Goal: Transaction & Acquisition: Purchase product/service

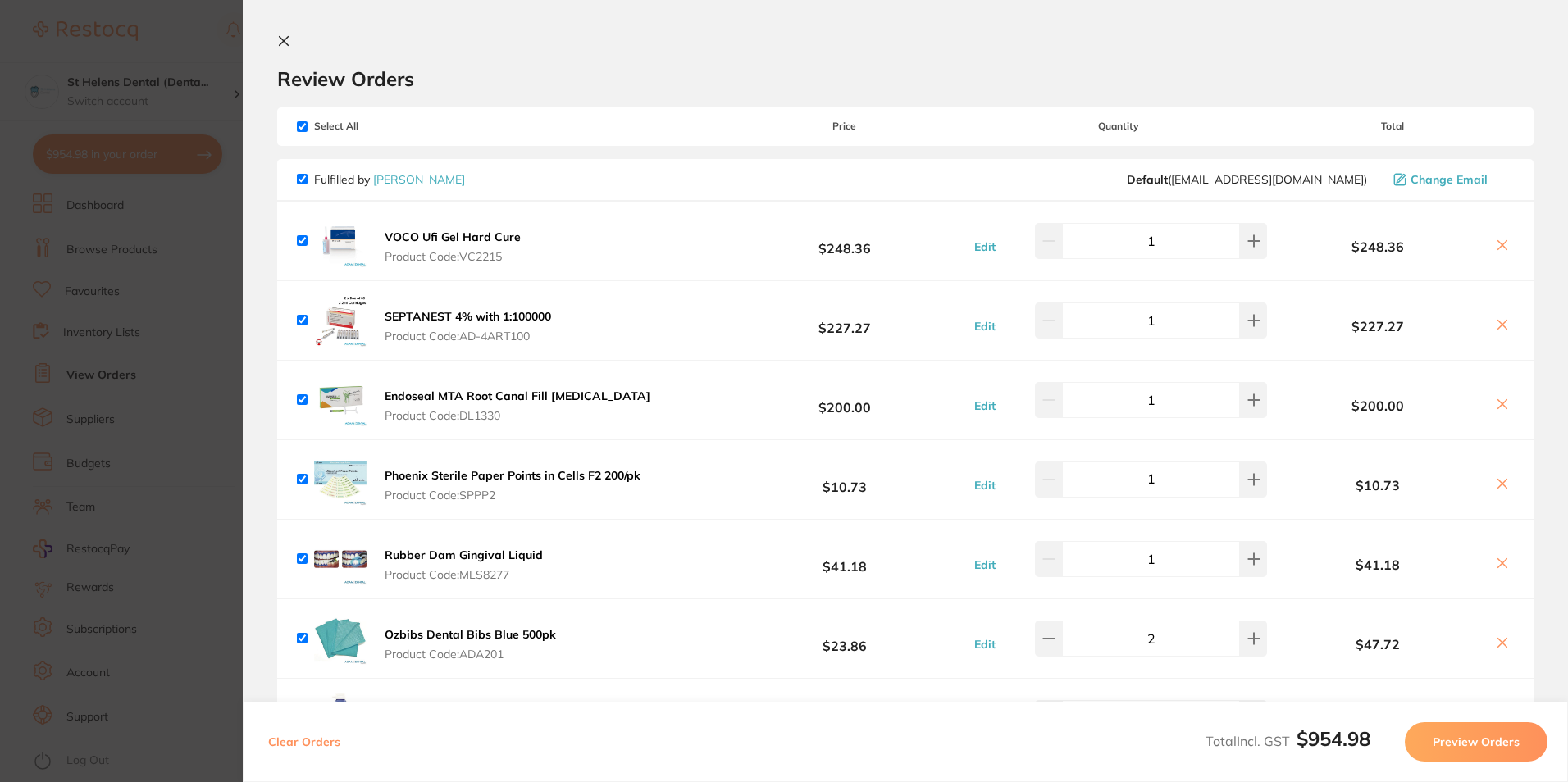
click at [285, 40] on icon at bounding box center [284, 41] width 9 height 9
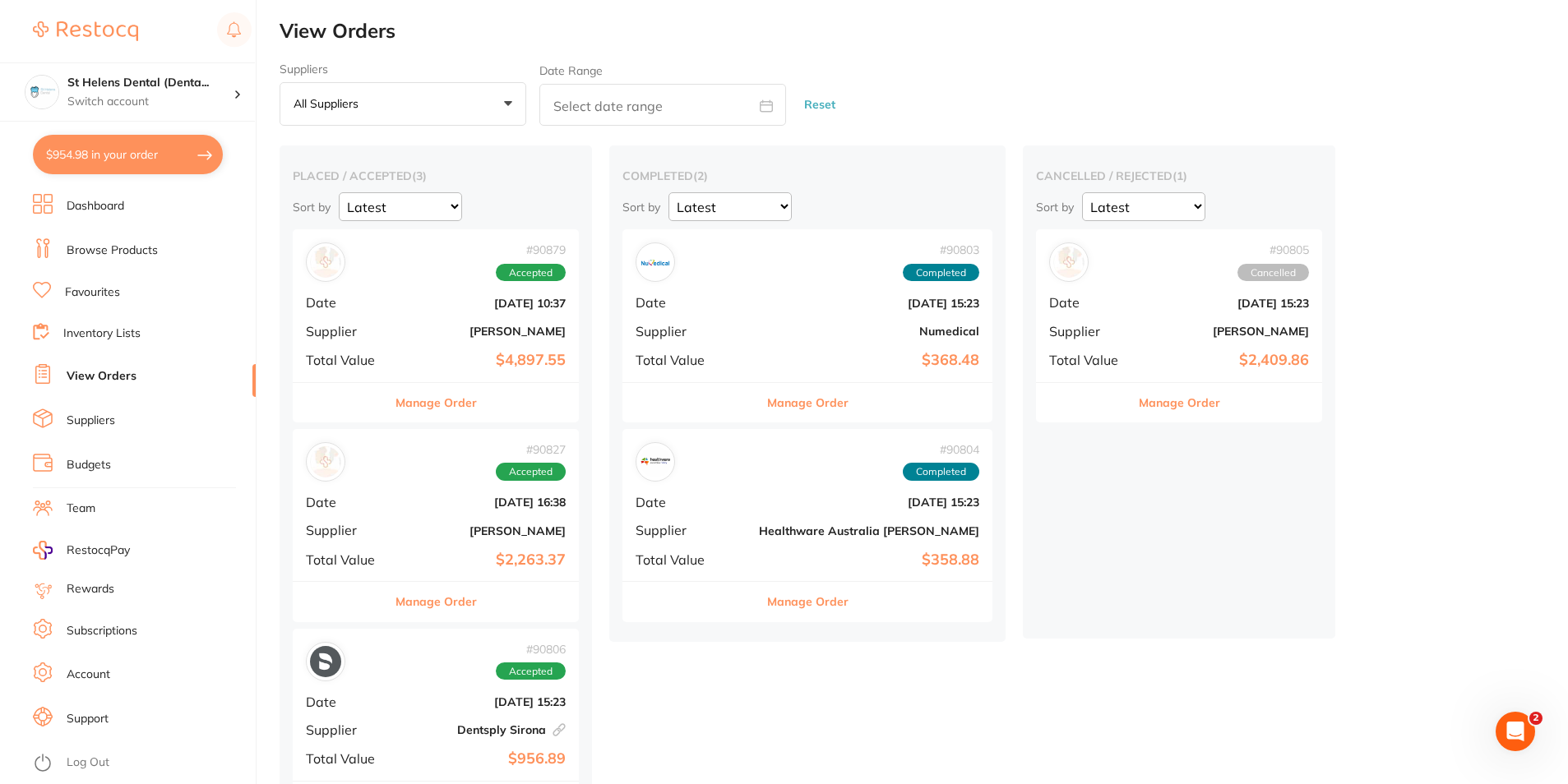
click at [134, 248] on link "Browse Products" at bounding box center [111, 250] width 91 height 17
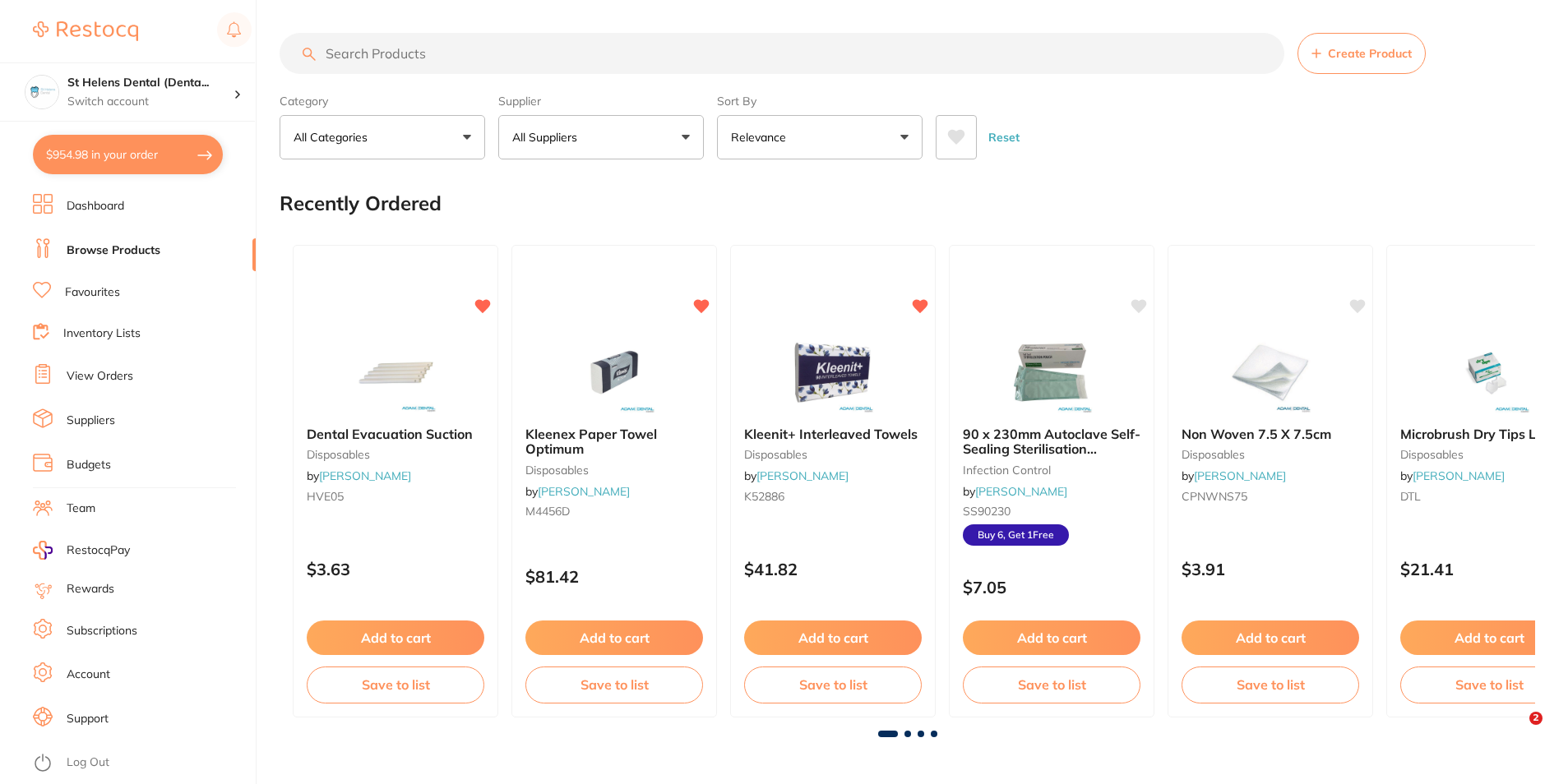
click at [510, 59] on input "search" at bounding box center [782, 53] width 1005 height 41
paste input "SCIV1000"
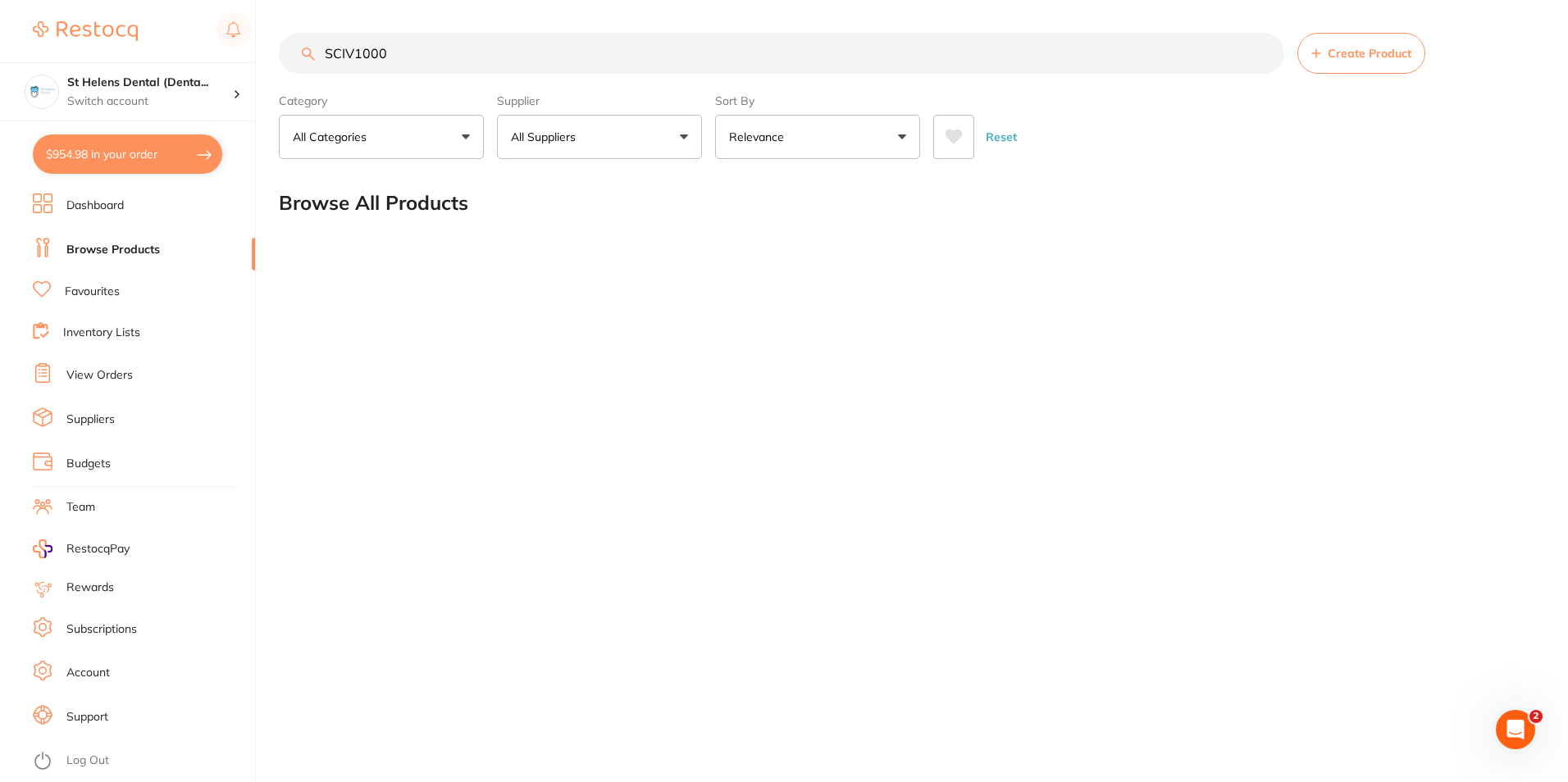
click at [960, 57] on input "SCIV1000" at bounding box center [781, 53] width 1005 height 41
click at [442, 256] on main "SCIV1000 Create Product Category All Categories All Categories No categories fo…" at bounding box center [924, 132] width 1290 height 264
click at [567, 144] on p "All Suppliers" at bounding box center [546, 137] width 71 height 17
click at [470, 38] on input "SCIV1000" at bounding box center [781, 53] width 1005 height 41
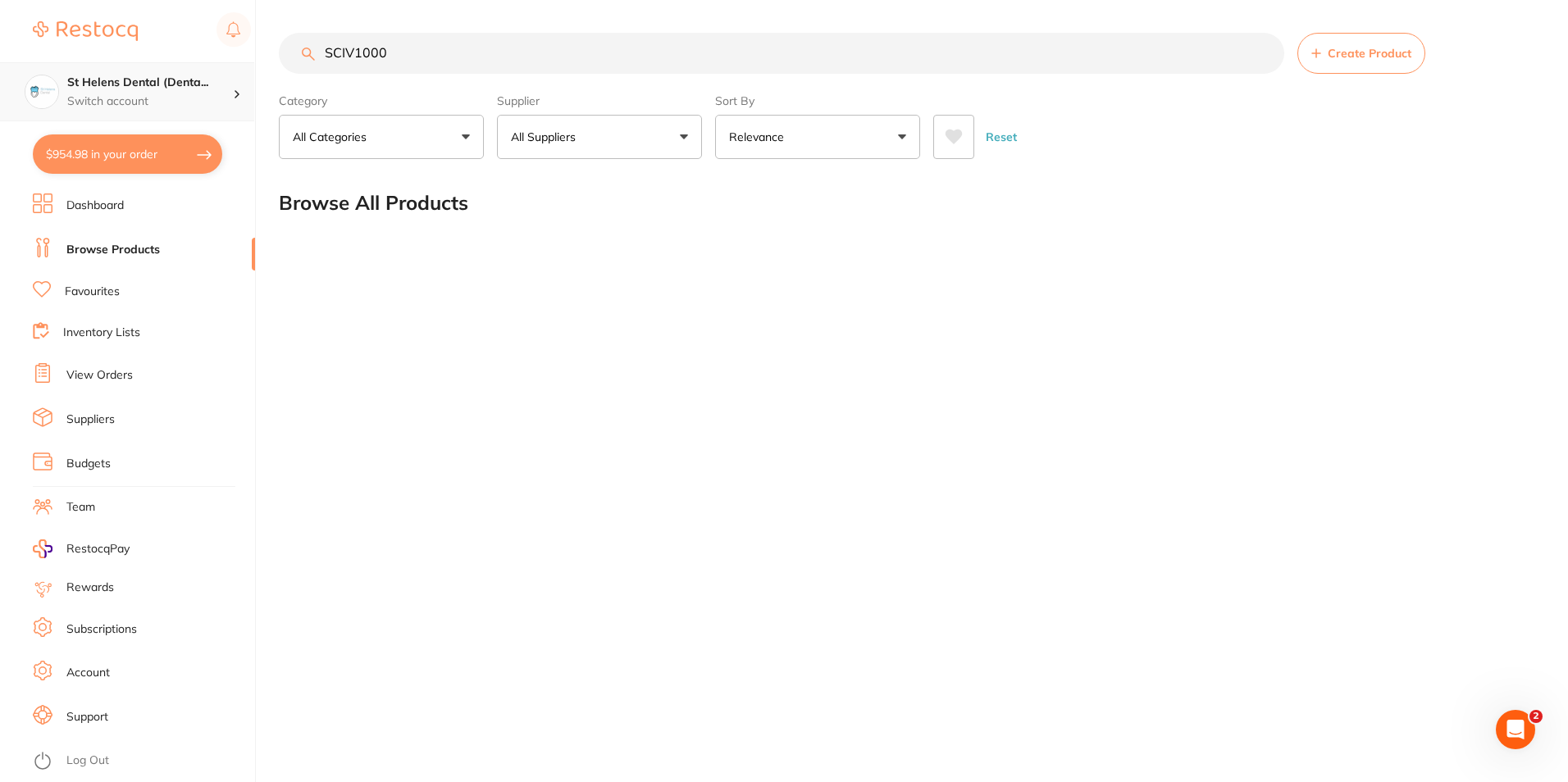
drag, startPoint x: 207, startPoint y: 79, endPoint x: 188, endPoint y: 82, distance: 19.2
click at [188, 82] on div "$954.98 St Helens Dental (Denta... Switch account St Helens Dental (DentalTown …" at bounding box center [784, 391] width 1568 height 782
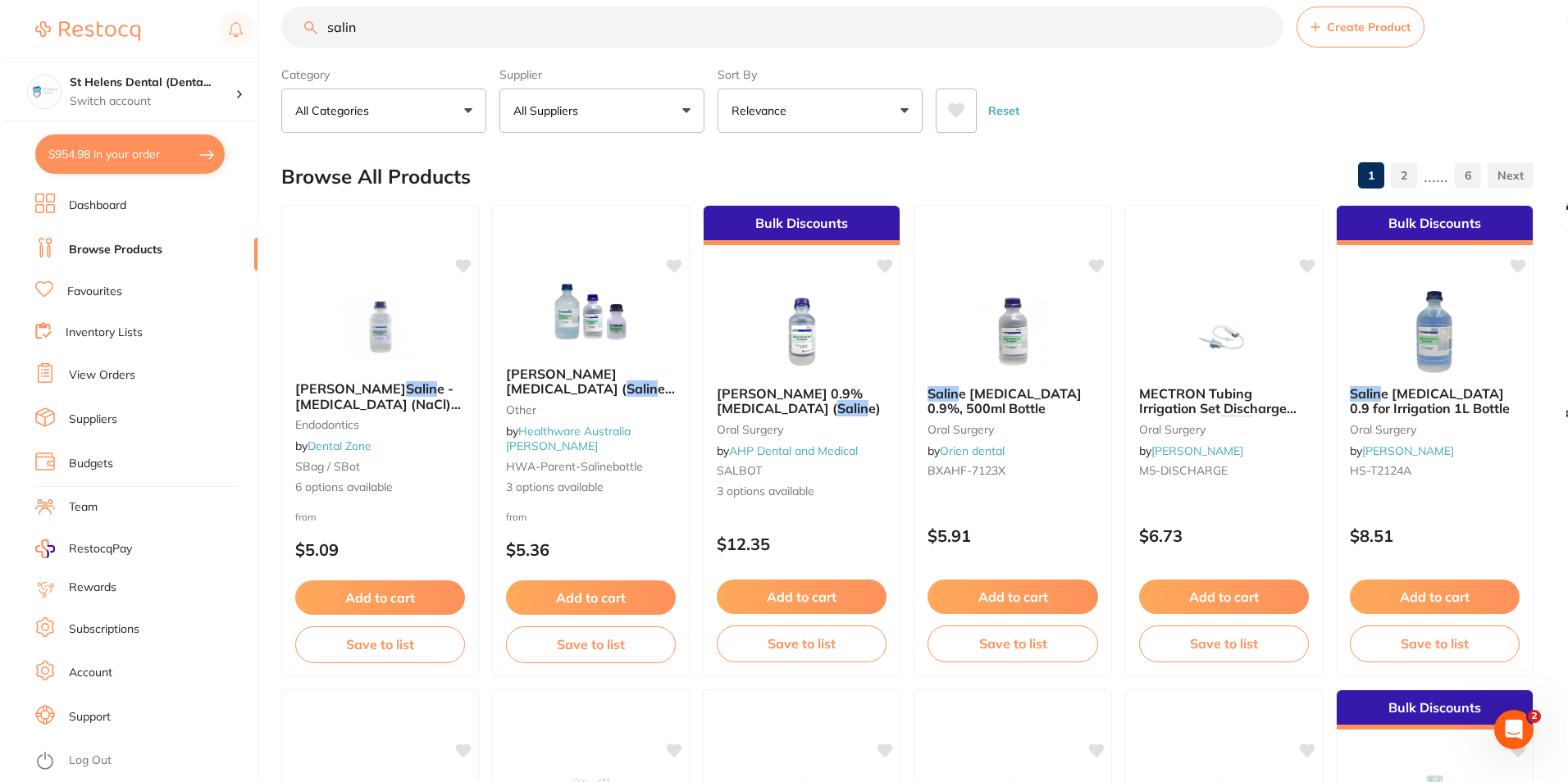
scroll to position [0, 0]
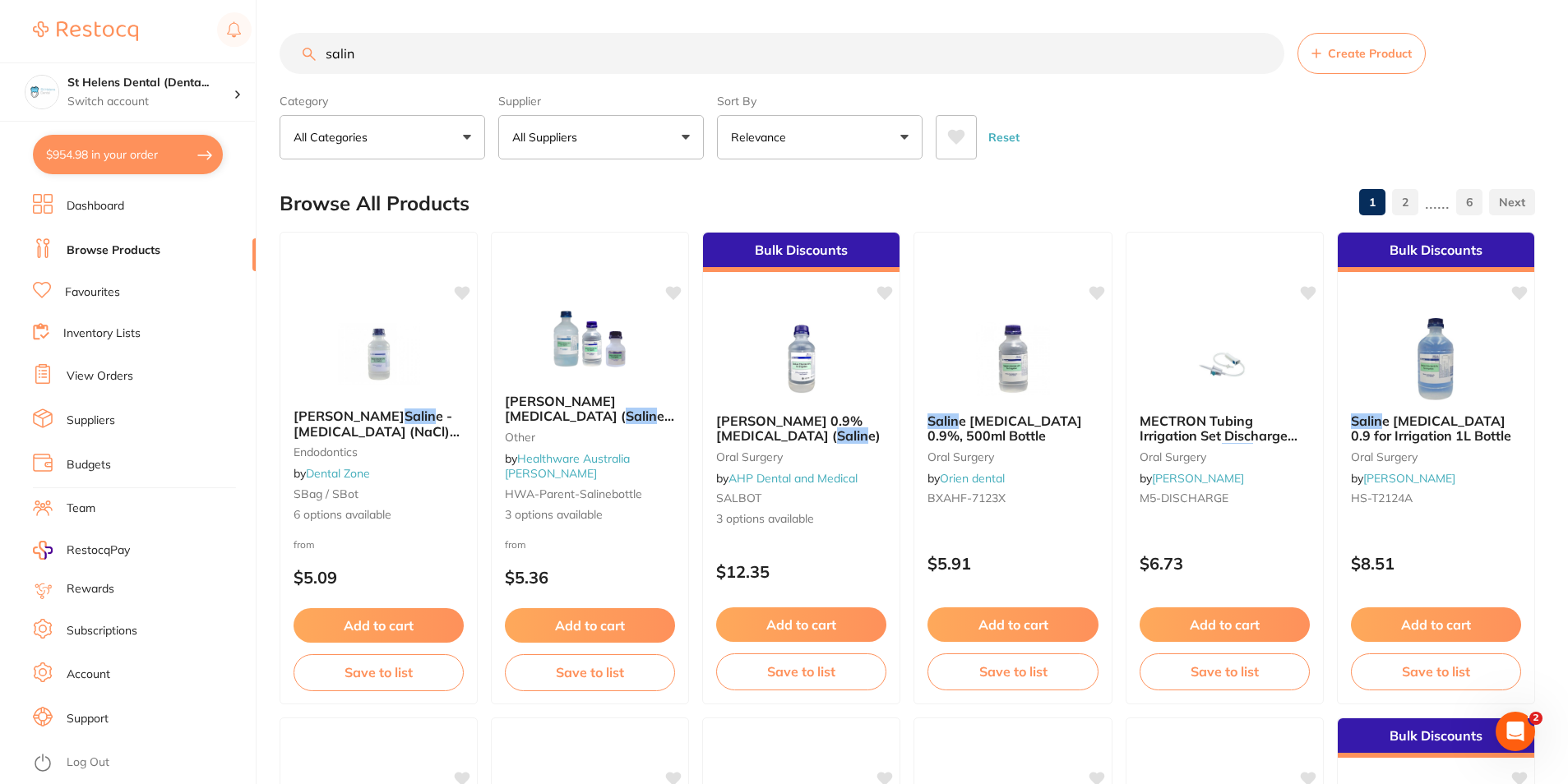
drag, startPoint x: 341, startPoint y: 54, endPoint x: 329, endPoint y: 55, distance: 12.0
click at [329, 55] on input "salin" at bounding box center [782, 53] width 1005 height 41
paste input "CT-9884212"
type input "CT-9884212"
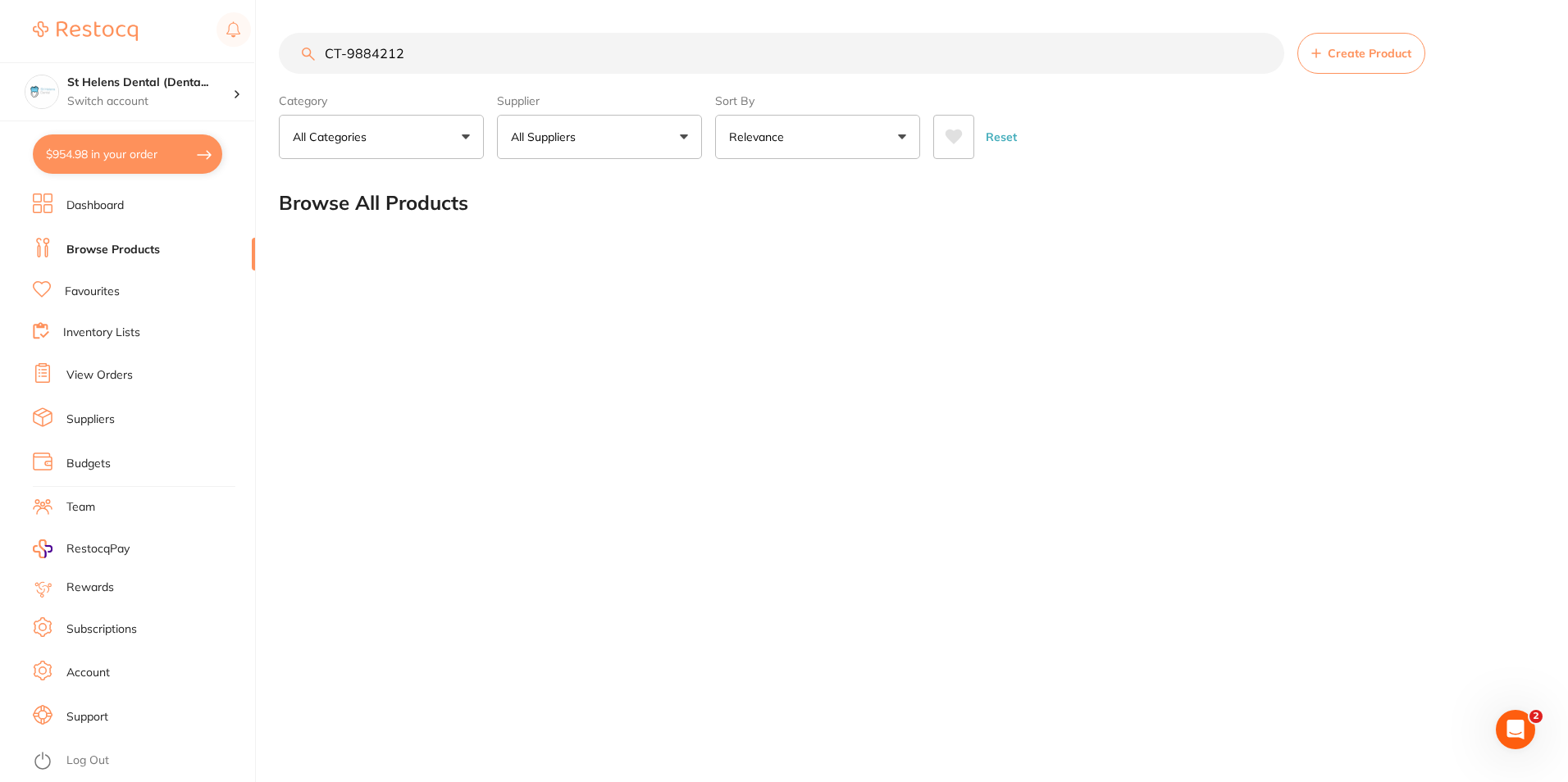
click at [511, 62] on input "CT-9884212" at bounding box center [781, 53] width 1005 height 41
drag, startPoint x: 440, startPoint y: 70, endPoint x: 305, endPoint y: 74, distance: 135.1
click at [305, 74] on input "CT-9884212" at bounding box center [781, 53] width 1005 height 41
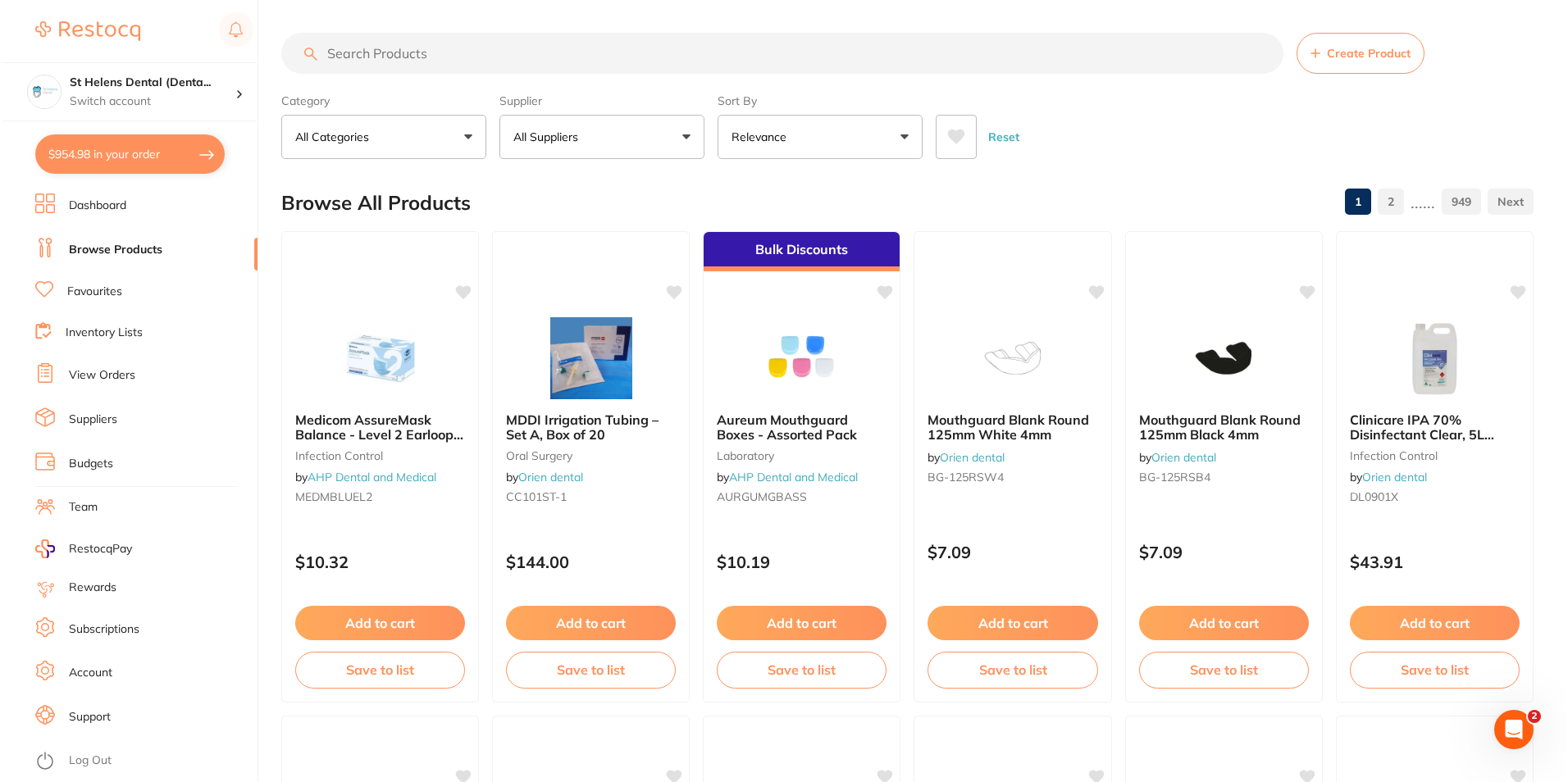
scroll to position [0, 0]
click at [96, 152] on button "$954.98 in your order" at bounding box center [127, 154] width 190 height 39
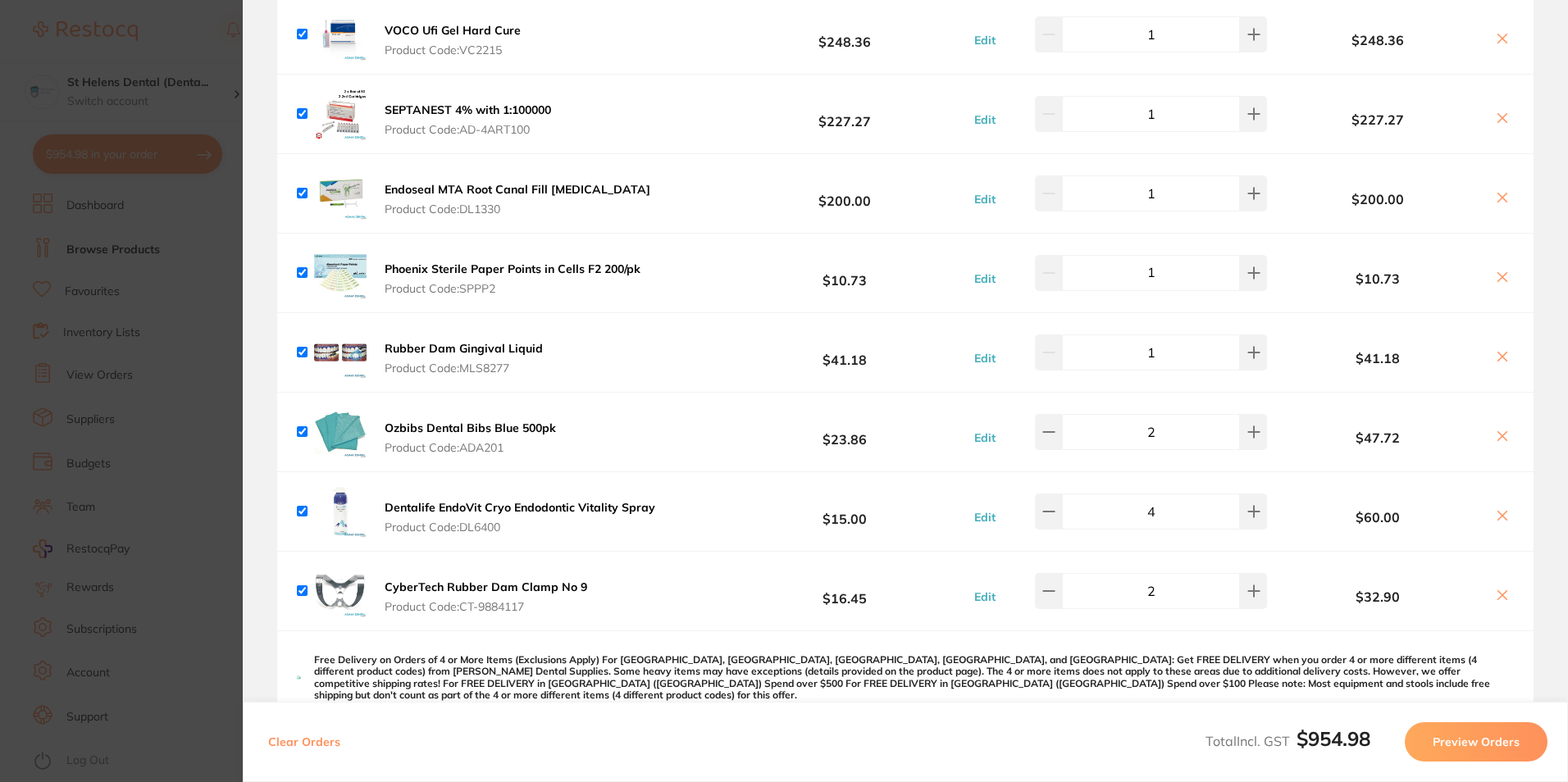
scroll to position [246, 0]
